Goal: Information Seeking & Learning: Check status

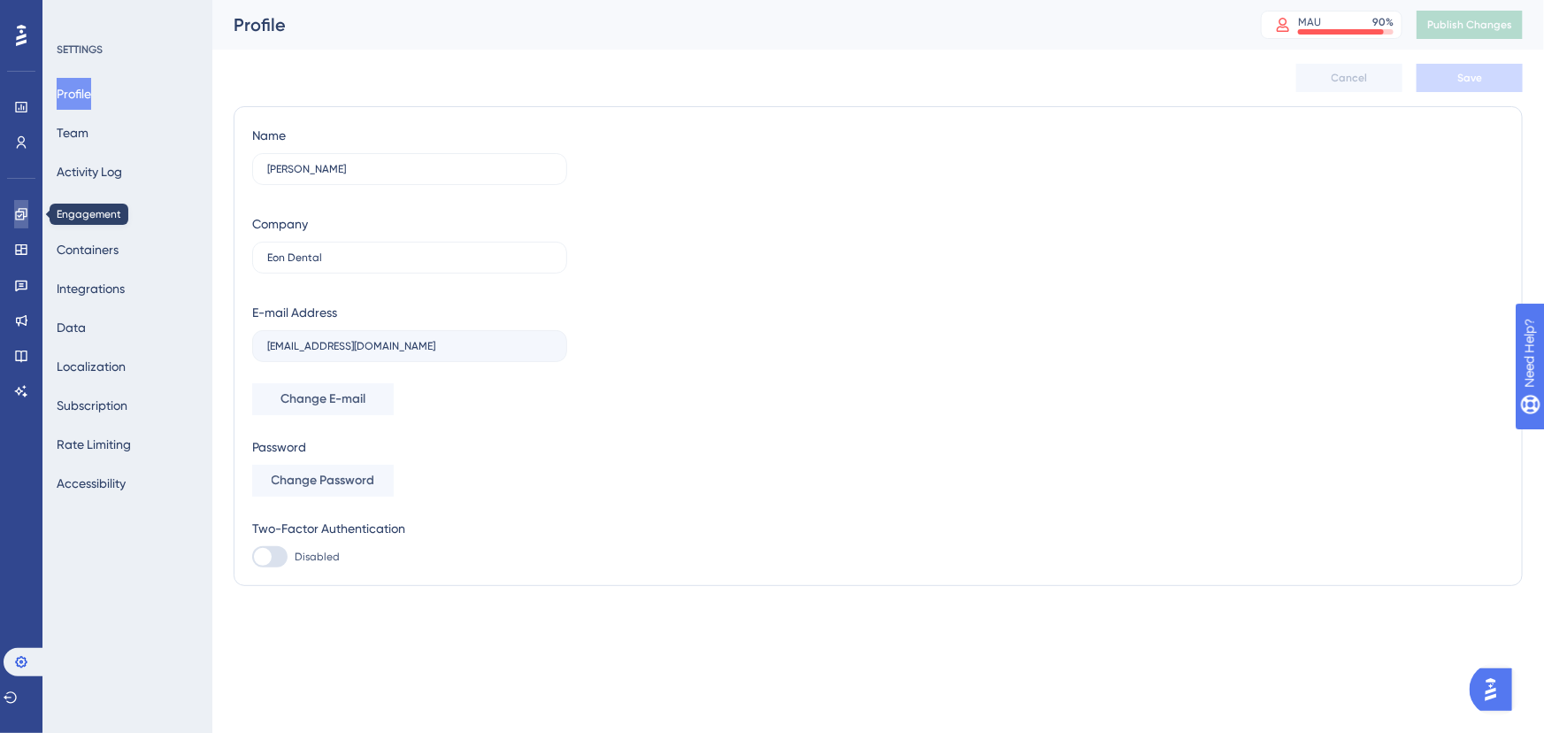
click at [28, 203] on link at bounding box center [21, 214] width 14 height 28
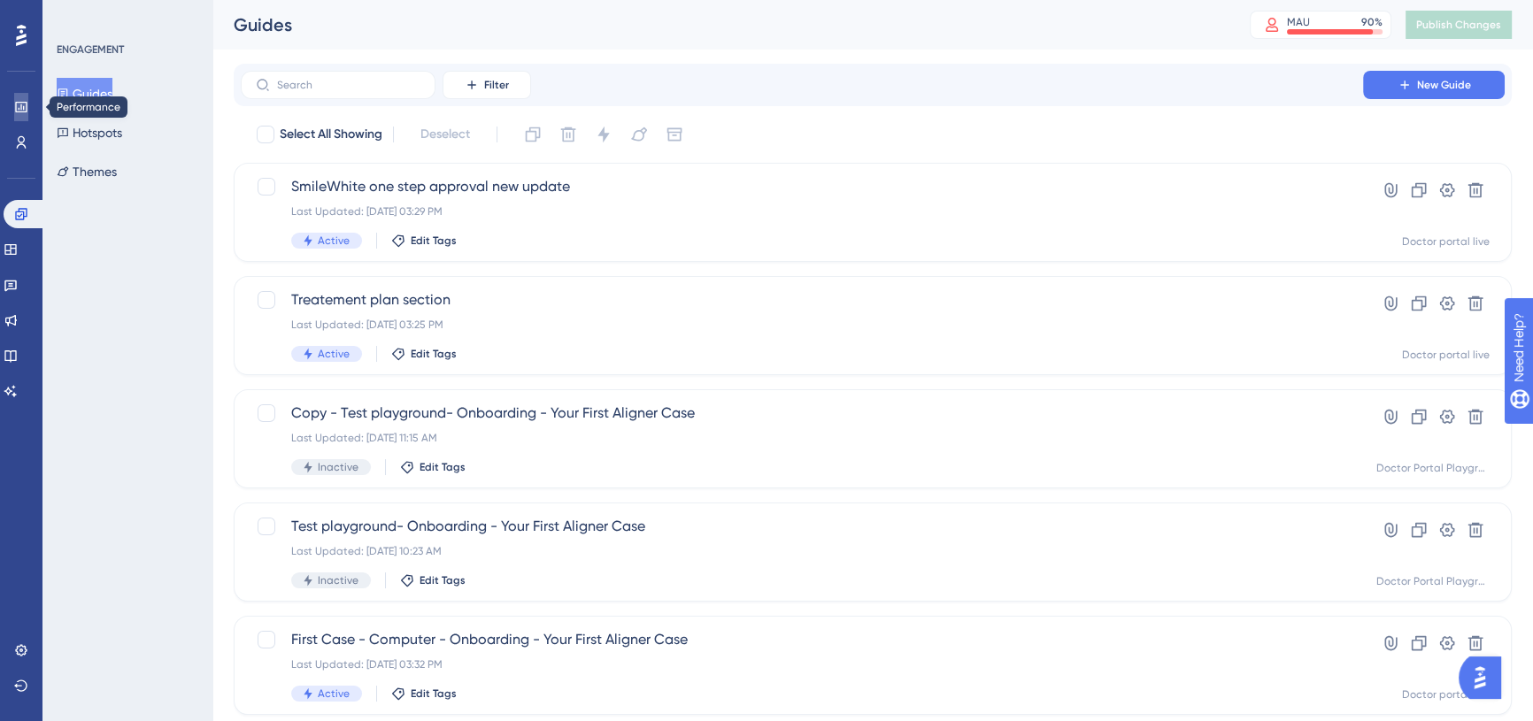
click at [26, 104] on icon at bounding box center [21, 107] width 14 height 14
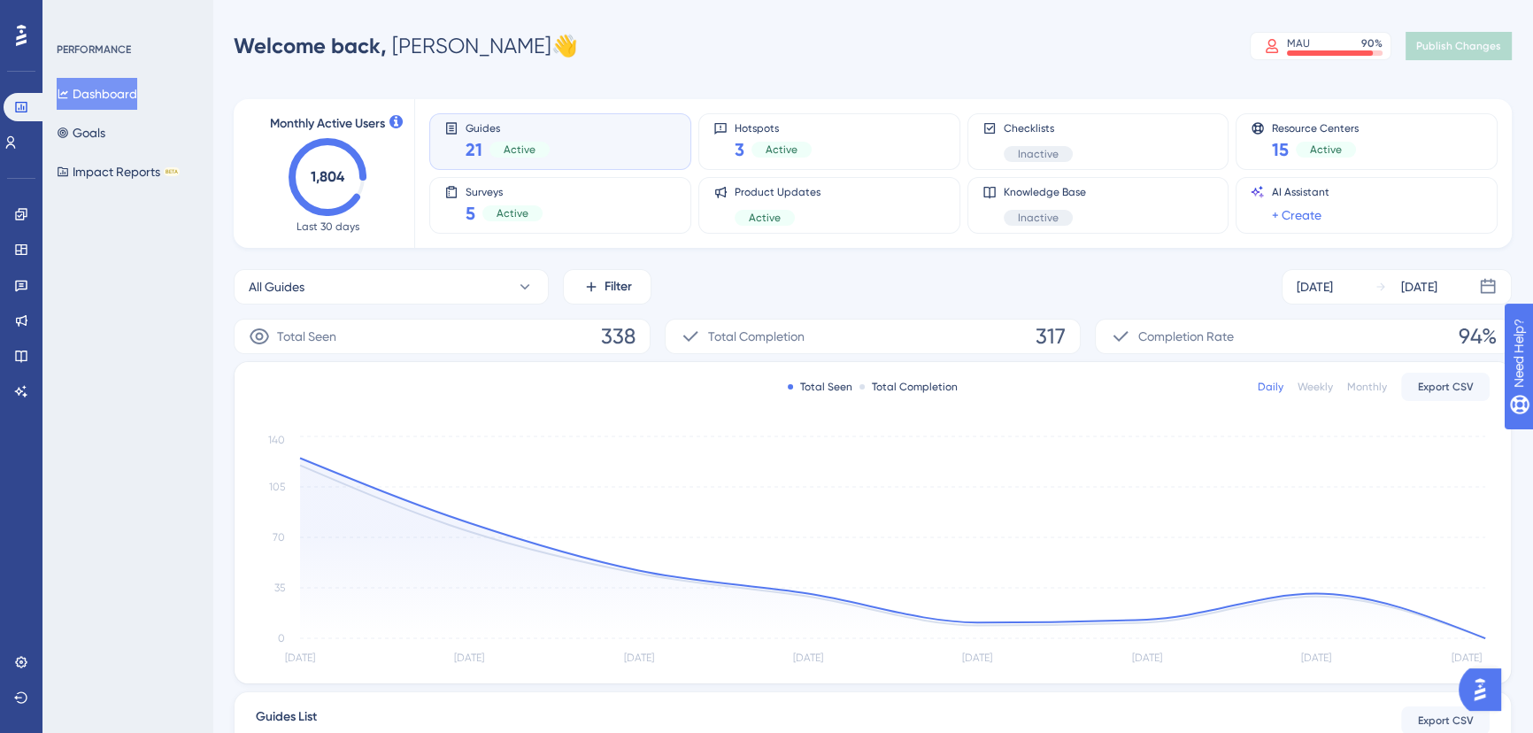
click at [345, 228] on span "Last 30 days" at bounding box center [327, 226] width 63 height 14
click at [18, 292] on link at bounding box center [21, 285] width 14 height 28
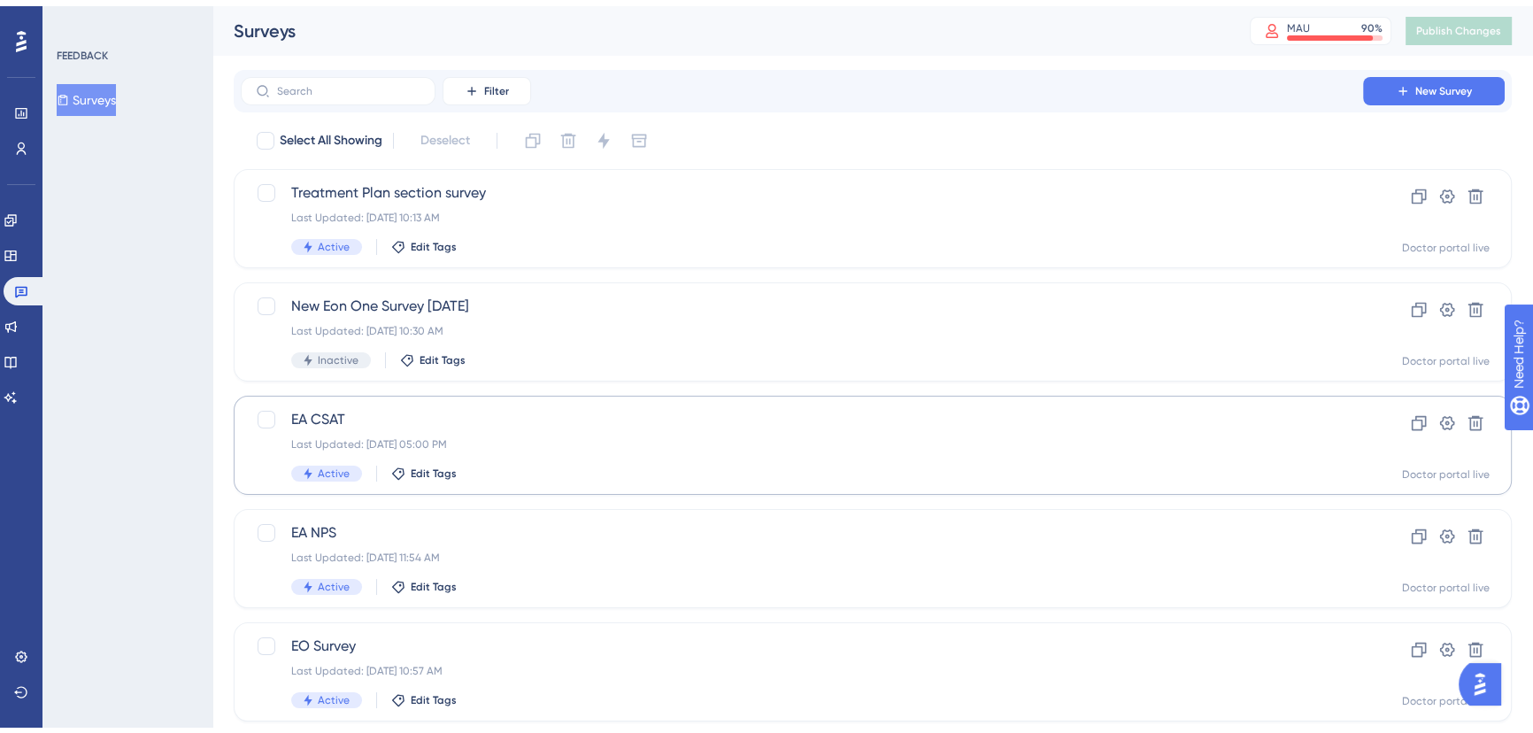
scroll to position [151, 0]
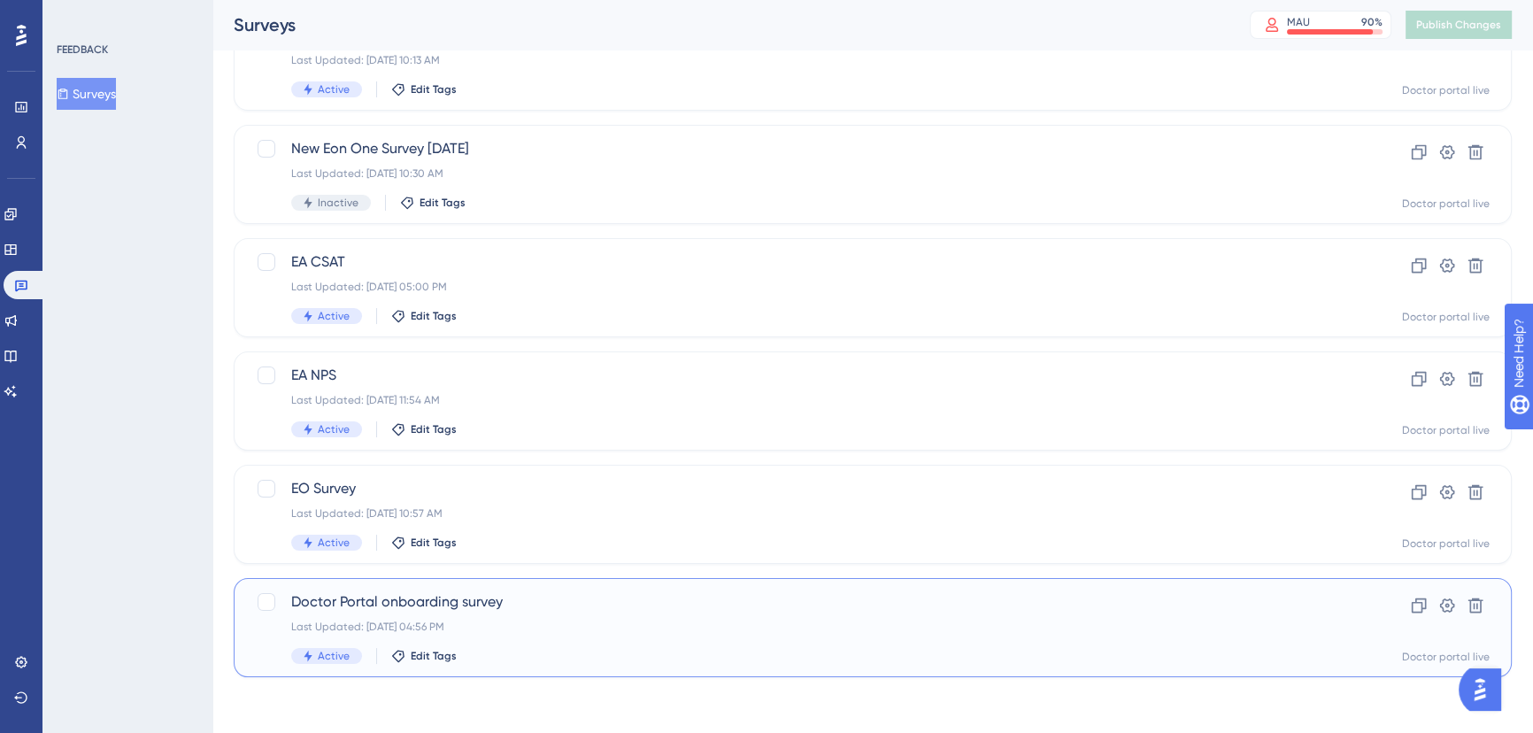
click at [510, 597] on span "Doctor Portal onboarding survey" at bounding box center [801, 601] width 1021 height 21
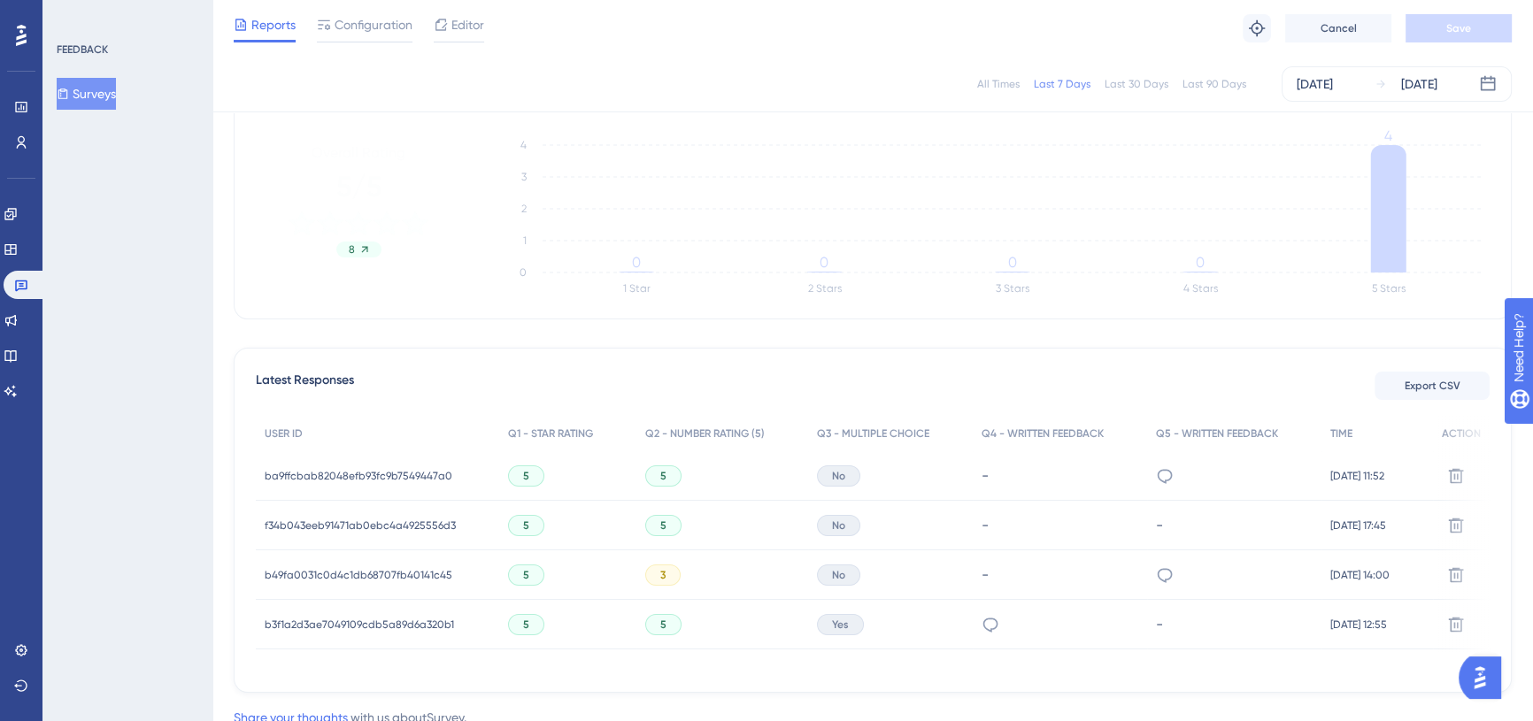
scroll to position [334, 0]
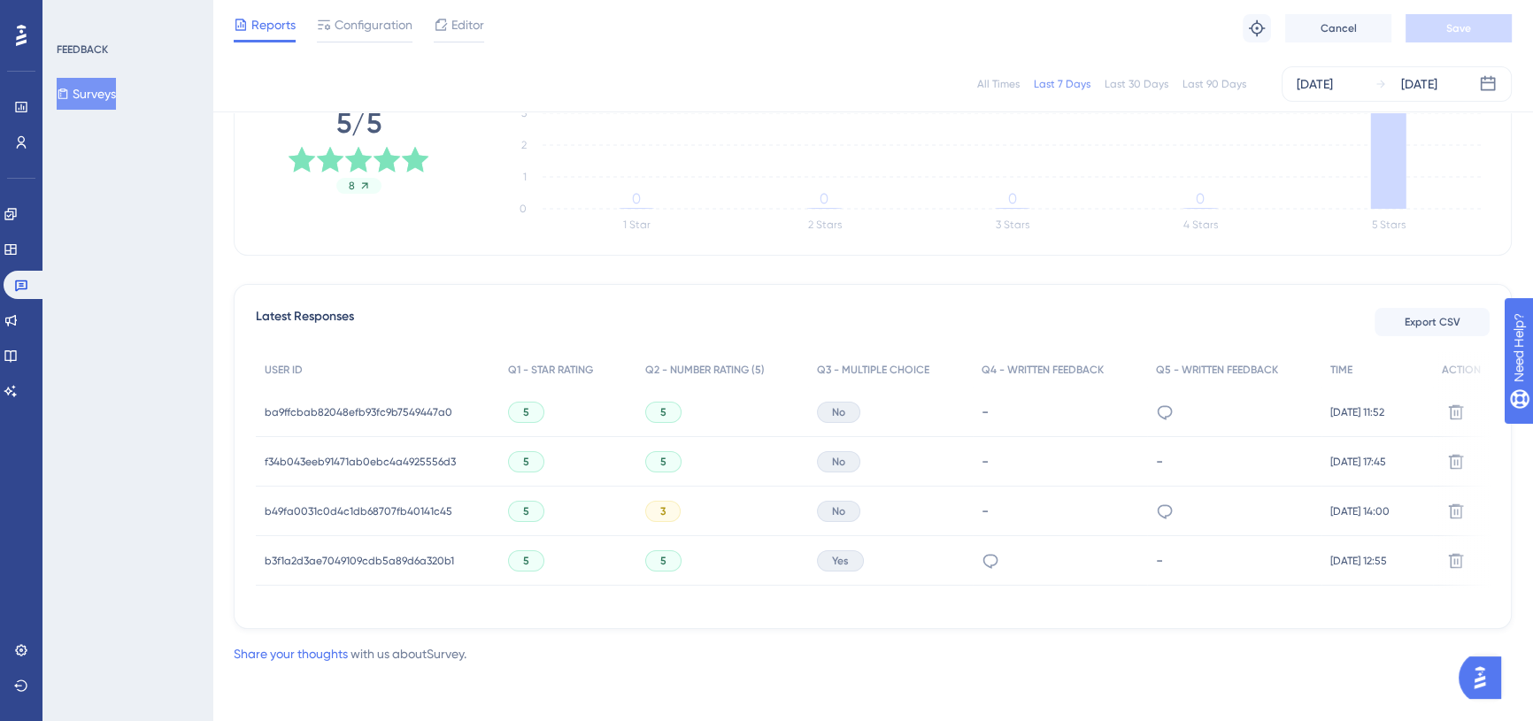
click at [373, 405] on span "ba9ffcbab82048efb93fc9b7549447a0" at bounding box center [359, 412] width 188 height 14
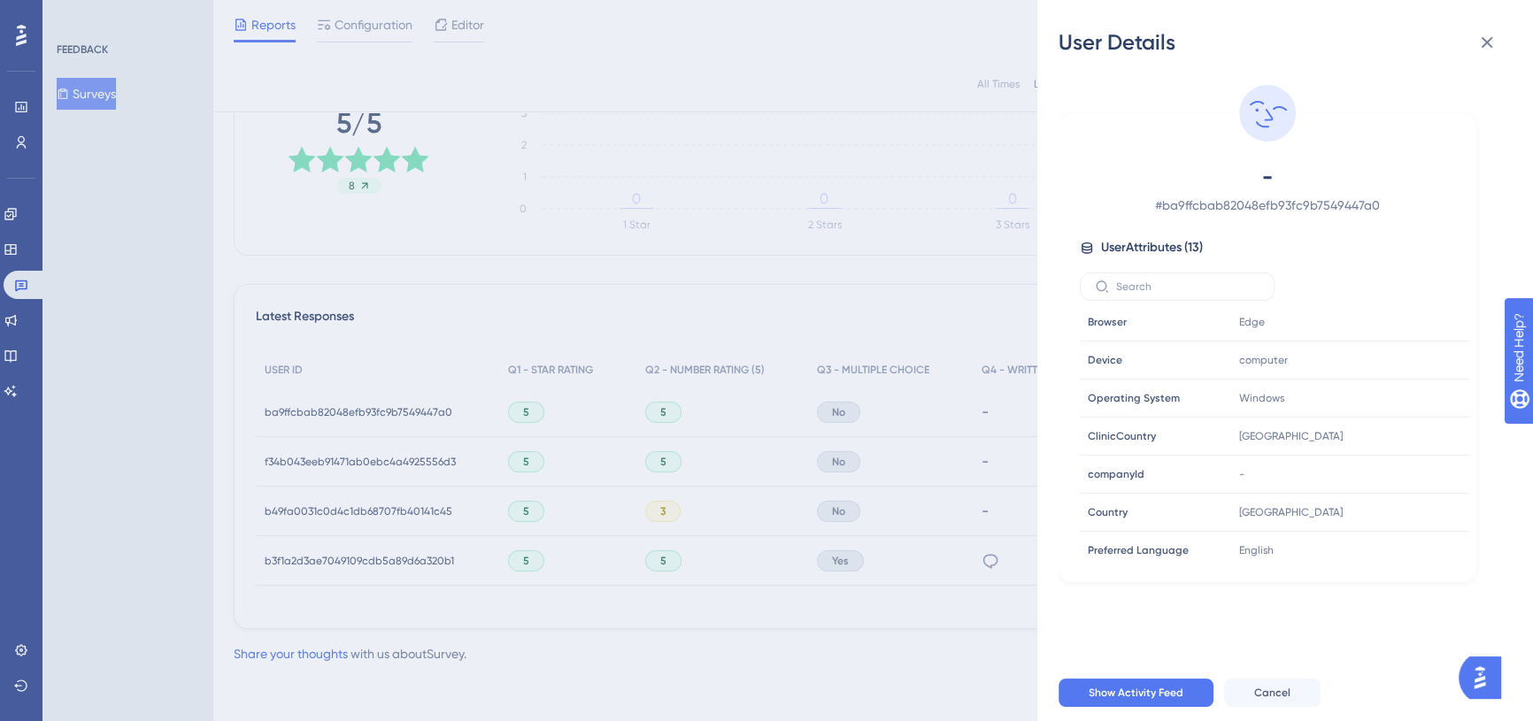
scroll to position [0, 0]
click at [1276, 201] on span "# ba9ffcbab82048efb93fc9b7549447a0" at bounding box center [1266, 205] width 311 height 21
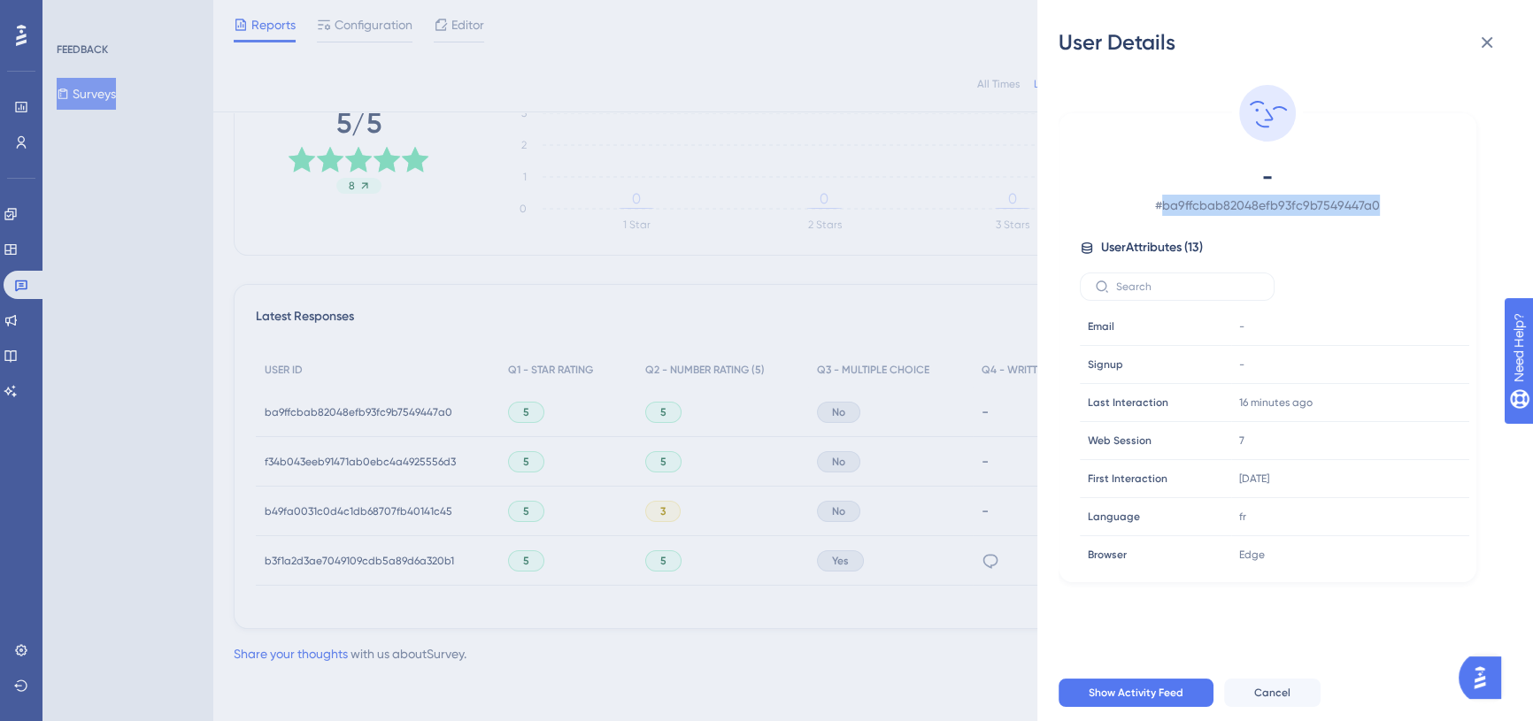
click at [1276, 201] on span "# ba9ffcbab82048efb93fc9b7549447a0" at bounding box center [1266, 205] width 311 height 21
copy span "ba9ffcbab82048efb93fc9b7549447a0"
click at [1497, 48] on button at bounding box center [1486, 42] width 35 height 35
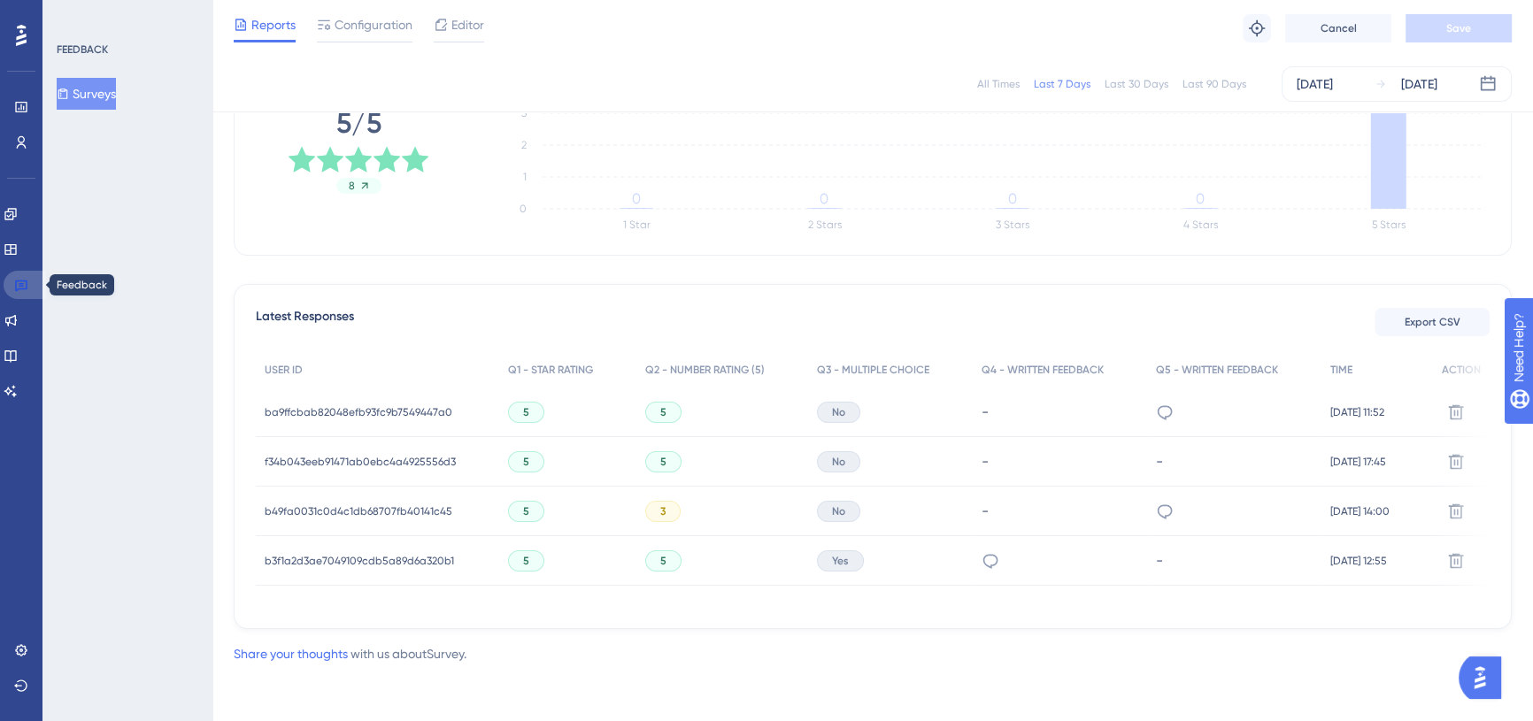
click at [17, 284] on icon at bounding box center [21, 285] width 14 height 14
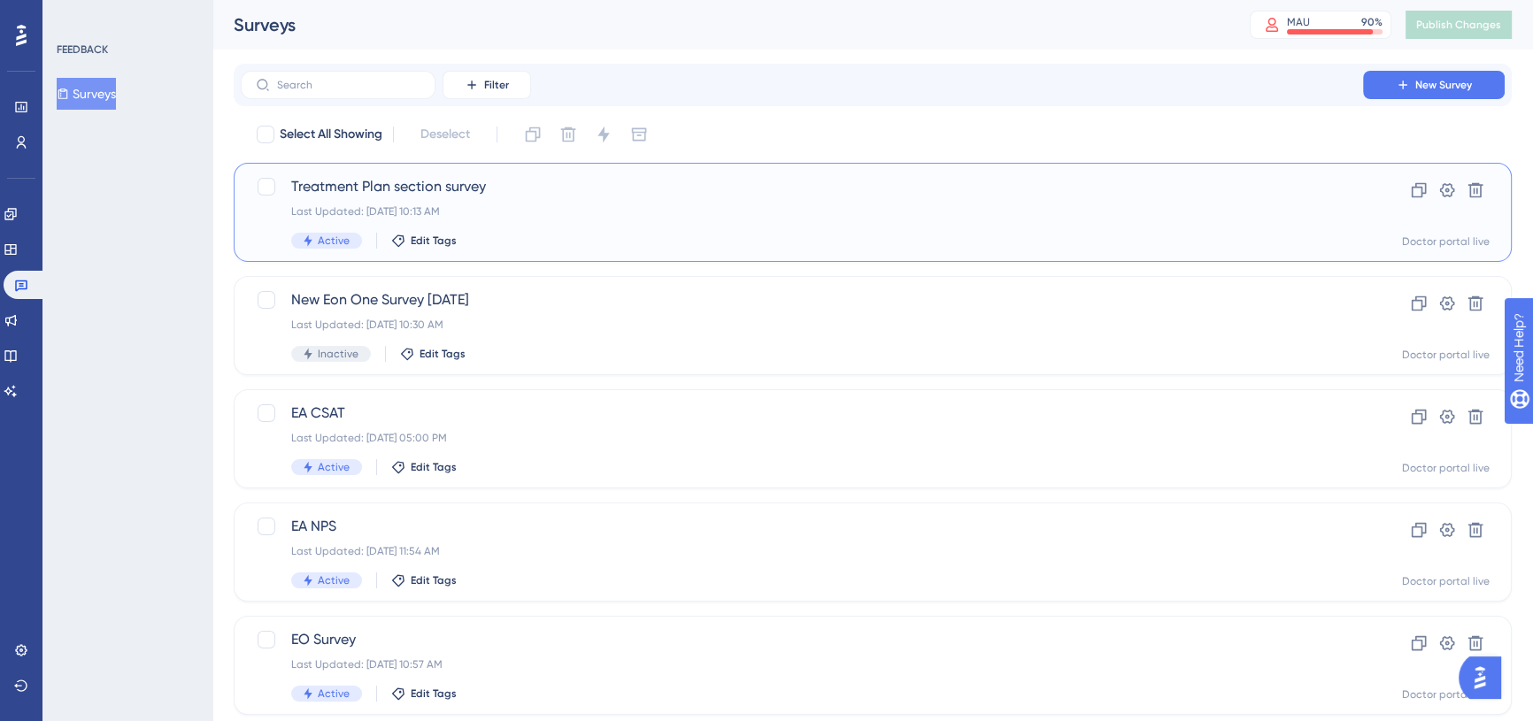
click at [515, 170] on div "Treatment Plan section survey Last Updated: [DATE] 10:13 AM Active Edit Tags Cl…" at bounding box center [873, 212] width 1278 height 99
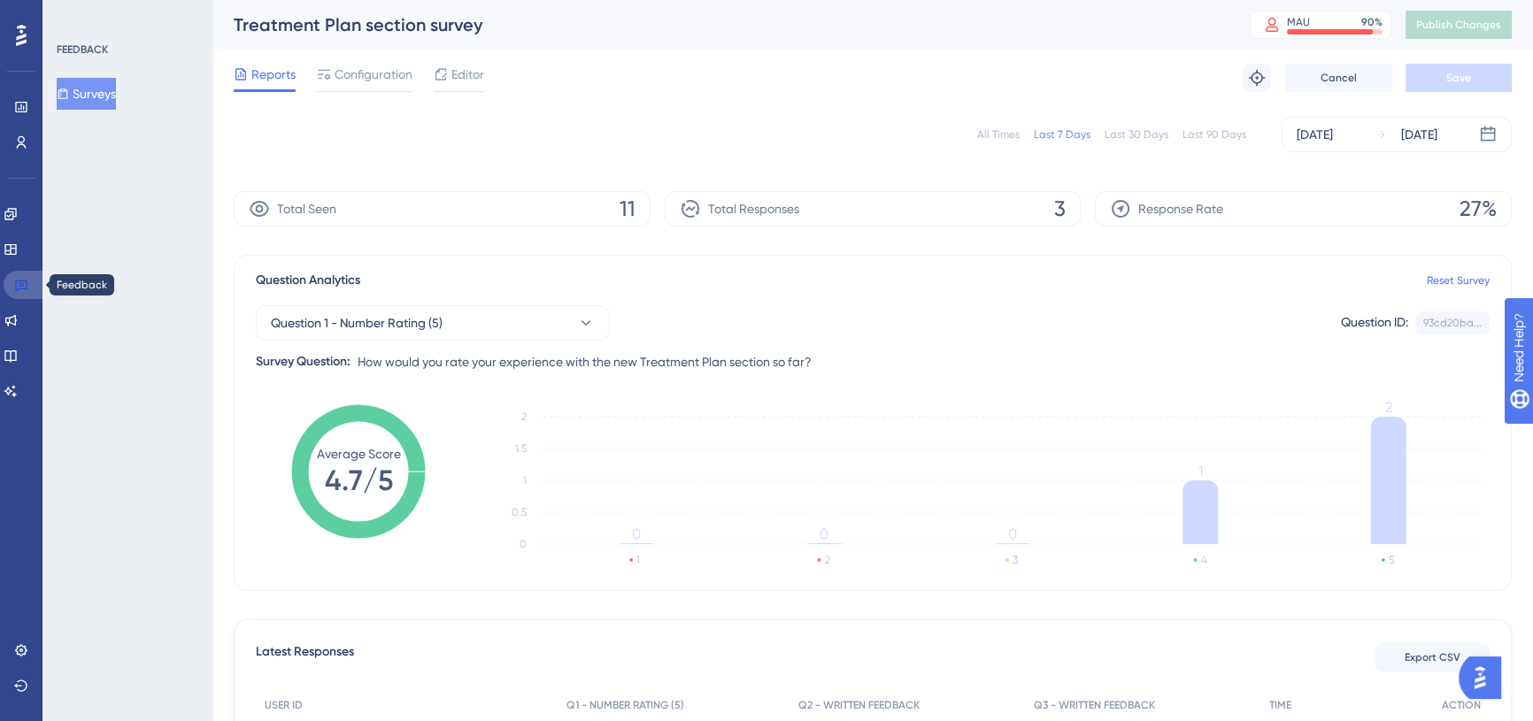
click at [27, 292] on link at bounding box center [25, 285] width 42 height 28
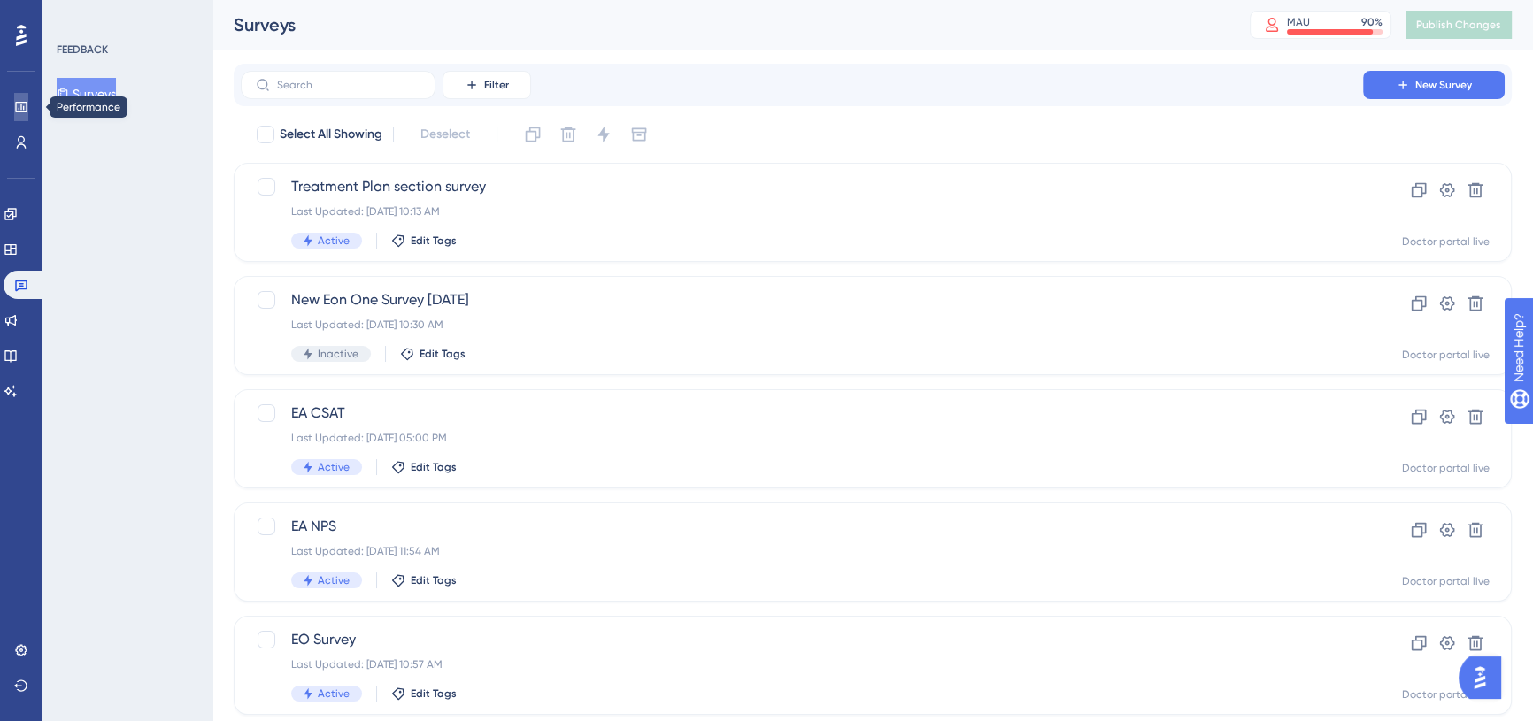
click at [23, 105] on icon at bounding box center [21, 107] width 14 height 14
